Goal: Information Seeking & Learning: Learn about a topic

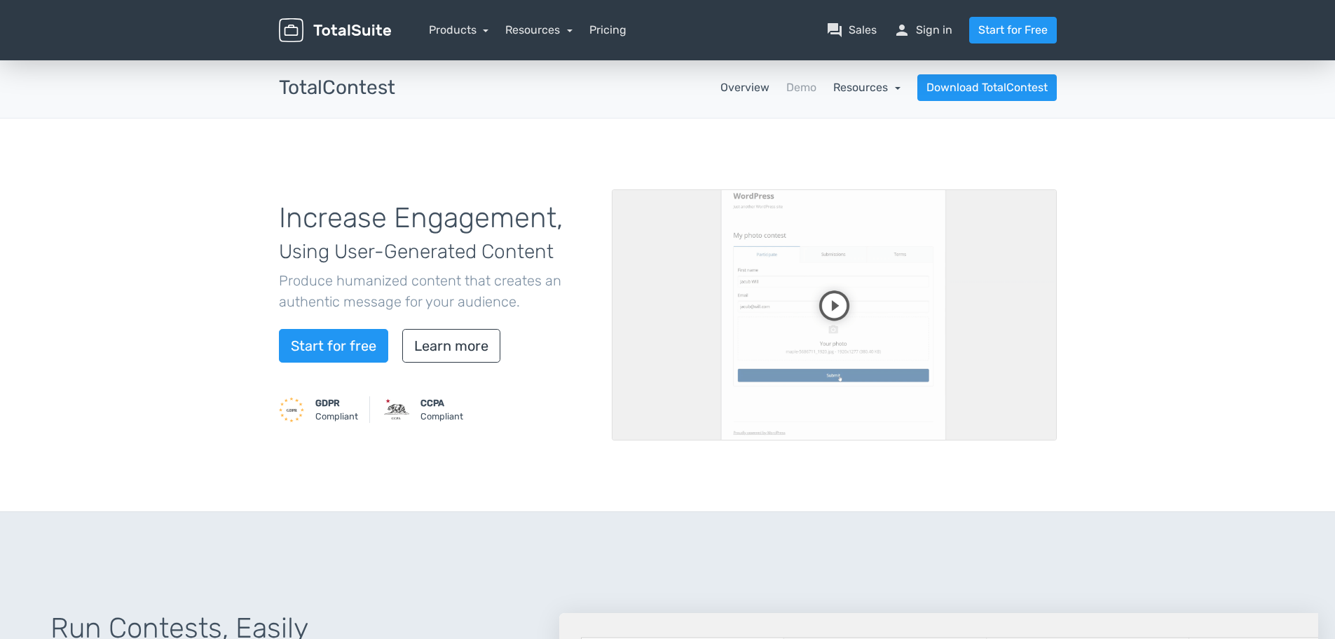
click at [892, 88] on link "Resources" at bounding box center [866, 87] width 67 height 13
click at [859, 123] on link "school Documentation" at bounding box center [834, 126] width 132 height 40
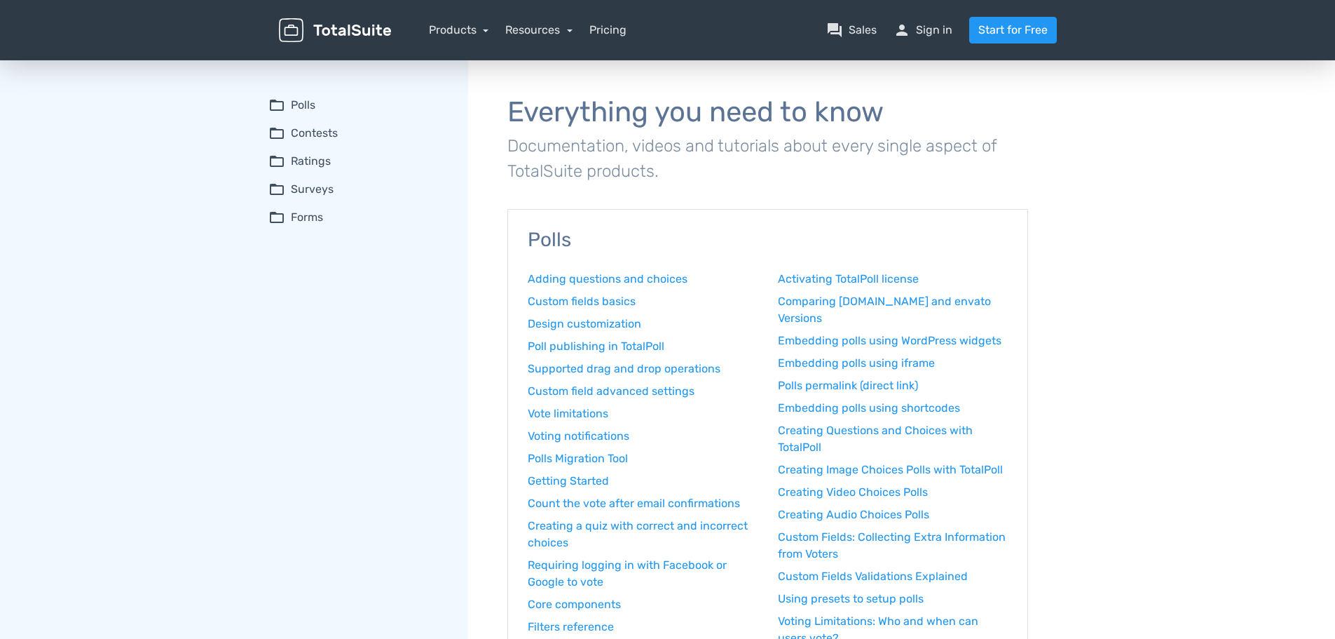
click at [317, 131] on summary "folder_open Contests" at bounding box center [358, 133] width 180 height 17
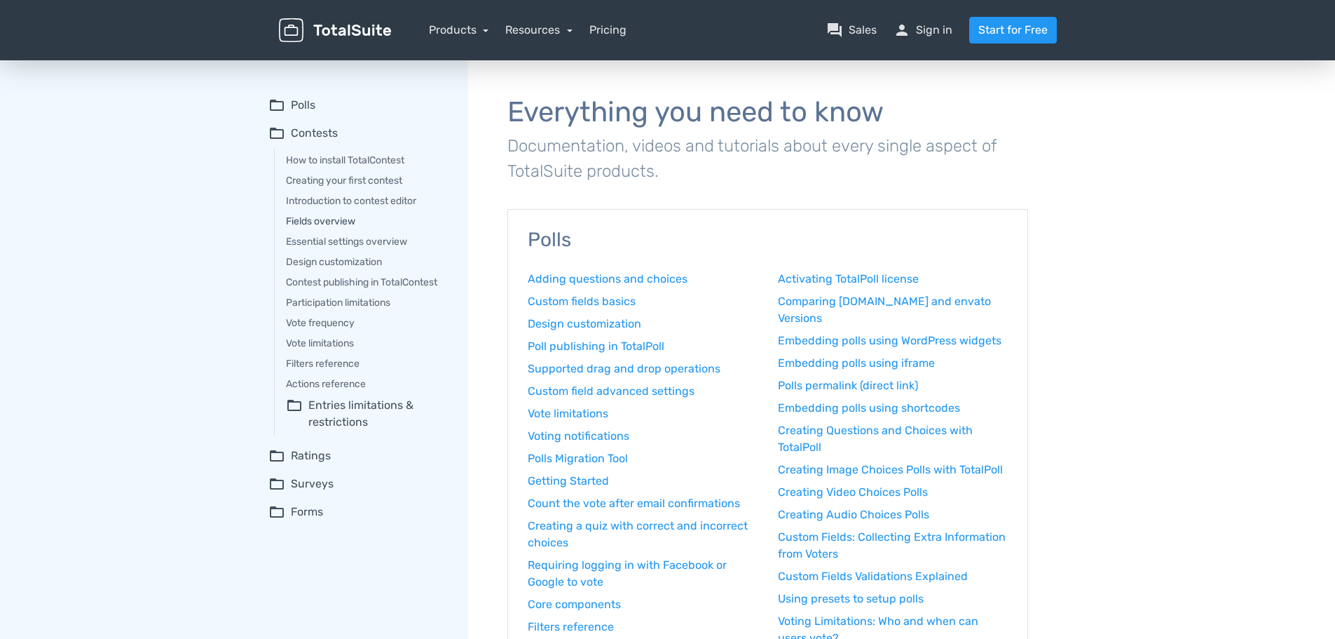
click at [339, 221] on link "Fields overview" at bounding box center [367, 221] width 163 height 15
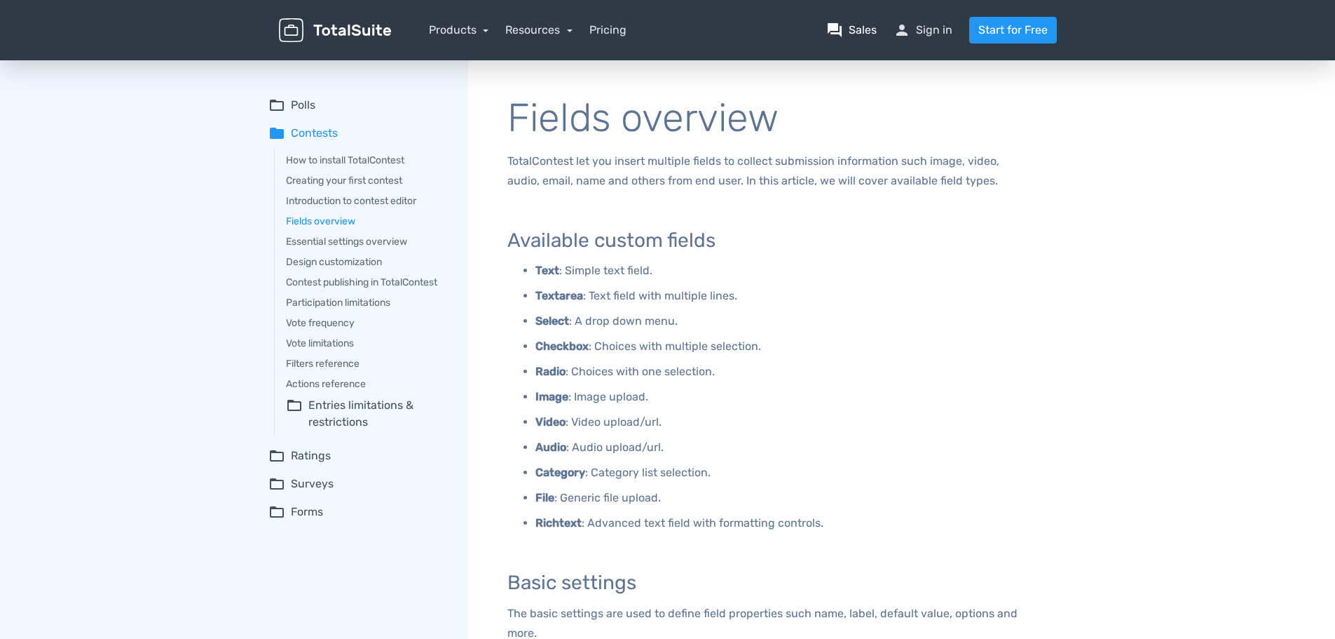
click at [854, 25] on link "question_answer Sales" at bounding box center [851, 30] width 50 height 17
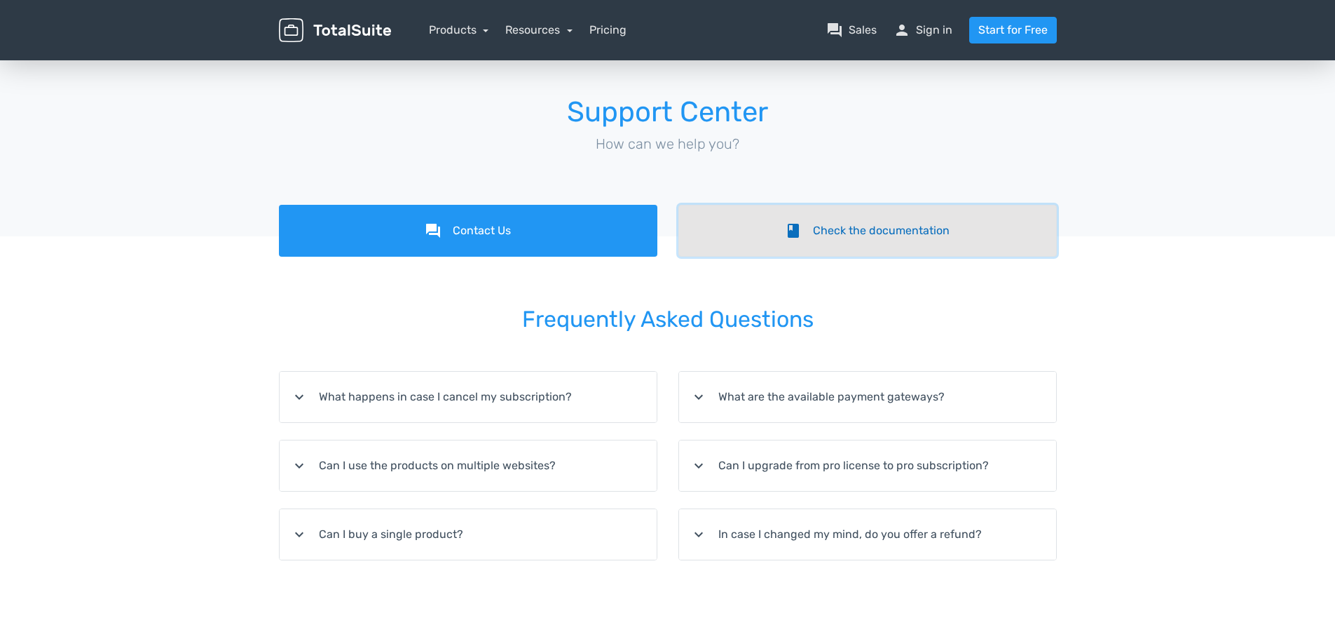
click at [830, 240] on link "book Check the documentation" at bounding box center [868, 231] width 379 height 52
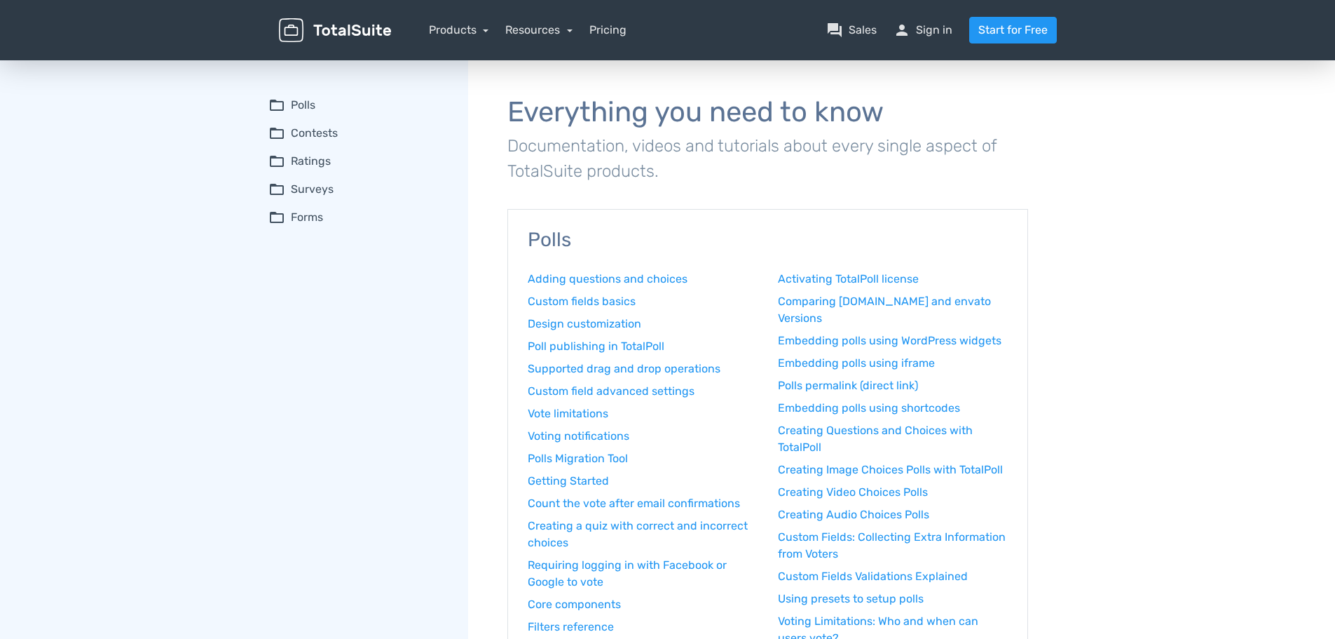
click at [309, 129] on summary "folder_open Contests" at bounding box center [358, 133] width 180 height 17
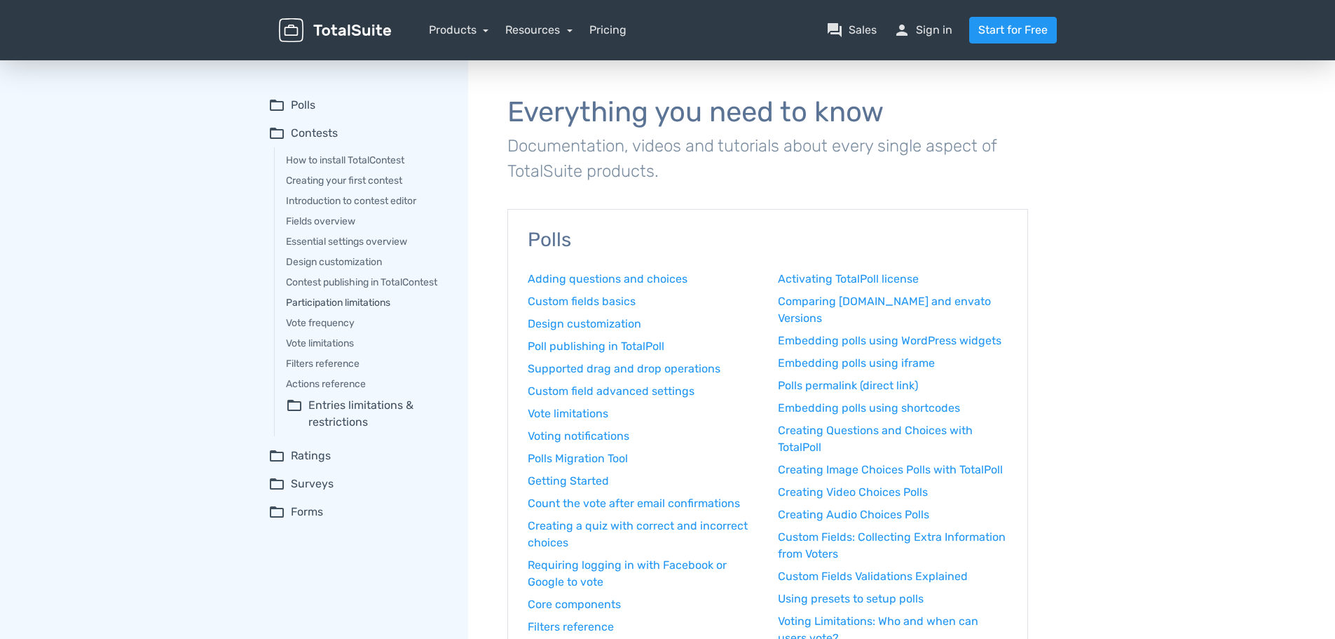
click at [339, 297] on link "Participation limitations" at bounding box center [367, 302] width 163 height 15
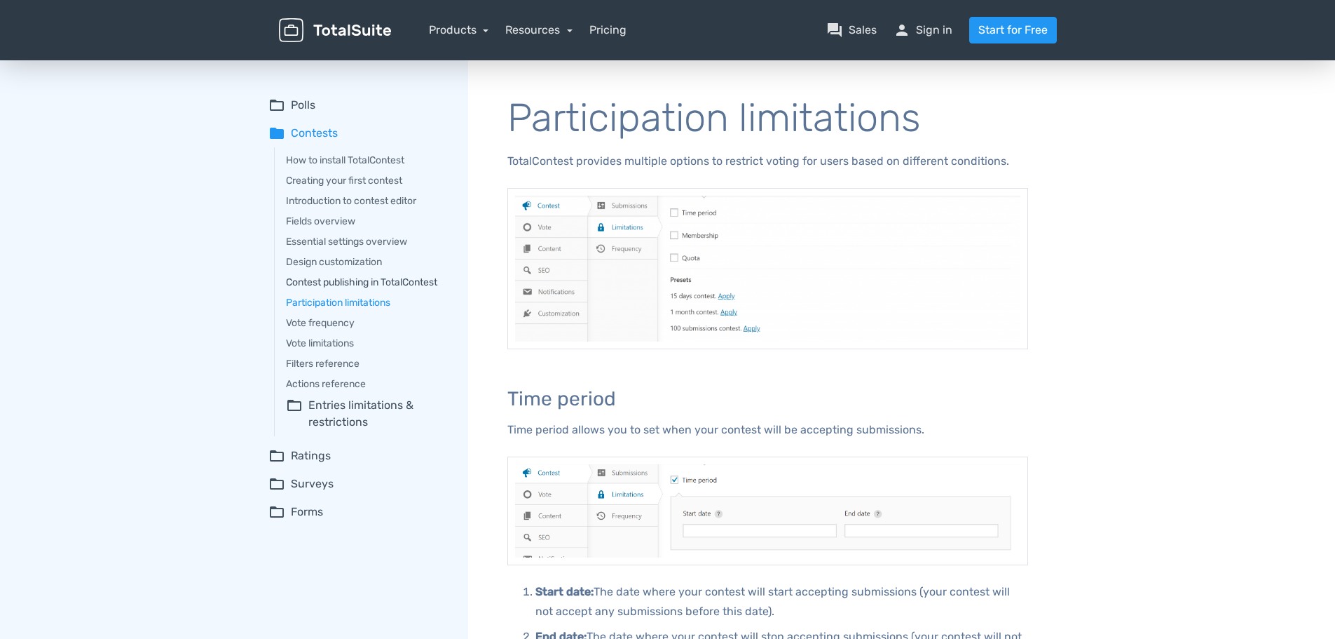
click at [337, 282] on link "Contest publishing in TotalContest" at bounding box center [367, 282] width 163 height 15
